Goal: Information Seeking & Learning: Learn about a topic

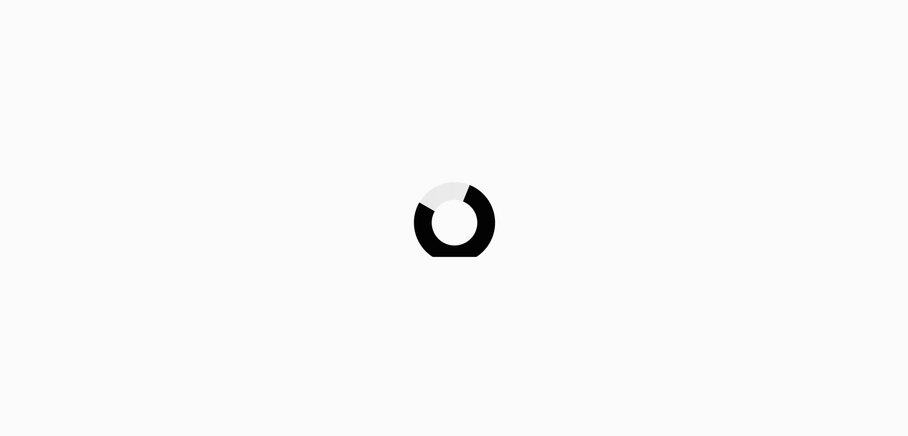
scroll to position [156, 0]
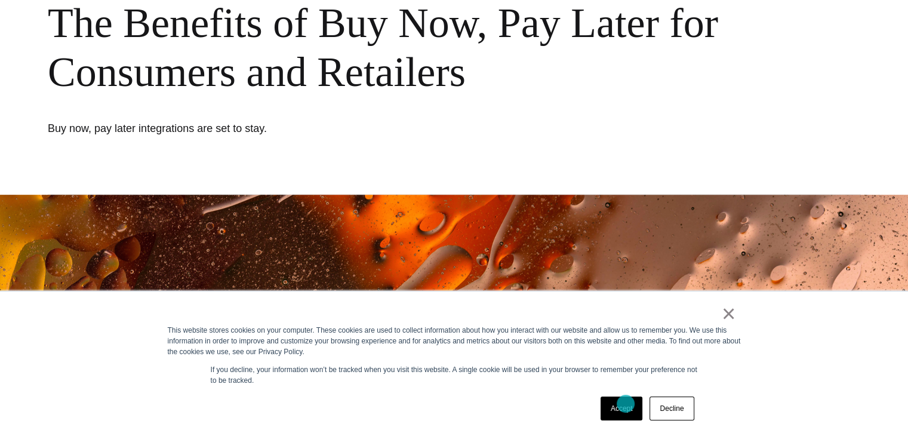
click at [625, 403] on link "Accept" at bounding box center [621, 408] width 42 height 24
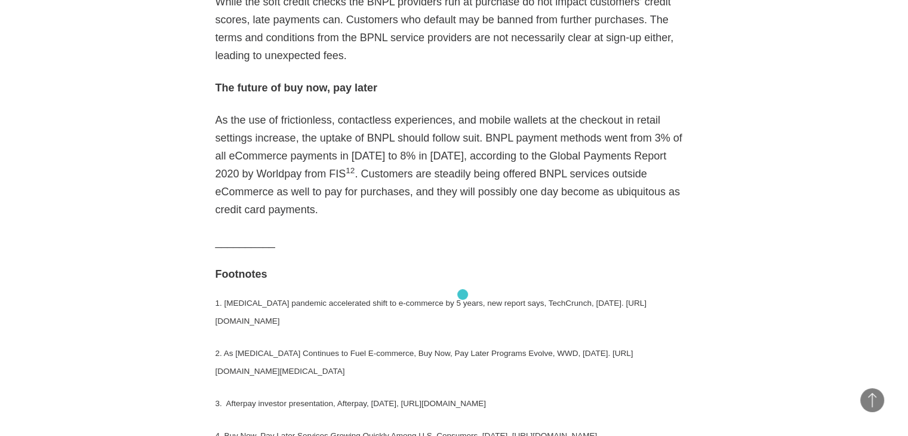
scroll to position [2723, 0]
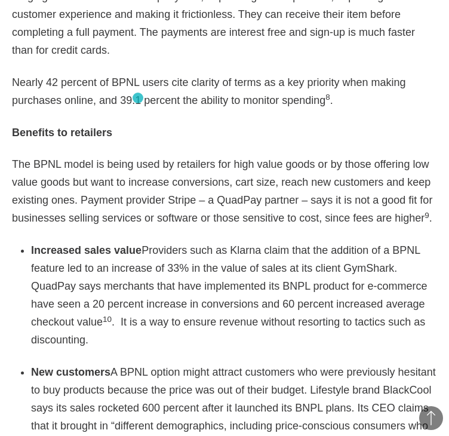
scroll to position [1731, 0]
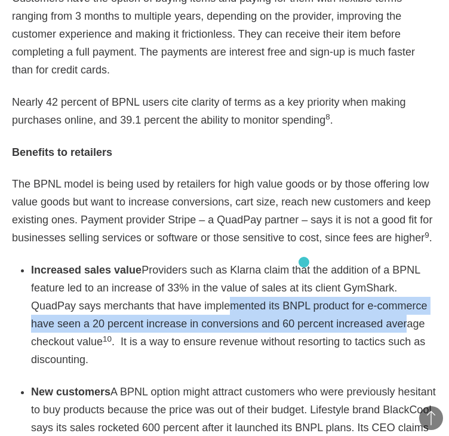
drag, startPoint x: 145, startPoint y: 249, endPoint x: 304, endPoint y: 262, distance: 159.3
click at [304, 262] on li "Increased sales value Providers such as Klarna claim that the addition of a BPN…" at bounding box center [234, 314] width 406 height 107
click at [306, 262] on li "Increased sales value Providers such as Klarna claim that the addition of a BPN…" at bounding box center [234, 314] width 406 height 107
click at [208, 261] on li "Increased sales value Providers such as Klarna claim that the addition of a BPN…" at bounding box center [234, 314] width 406 height 107
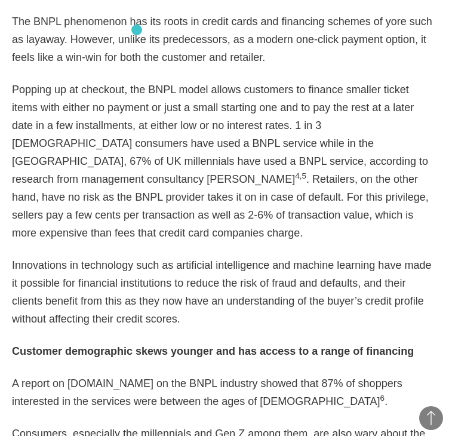
scroll to position [955, 0]
